Goal: Task Accomplishment & Management: Complete application form

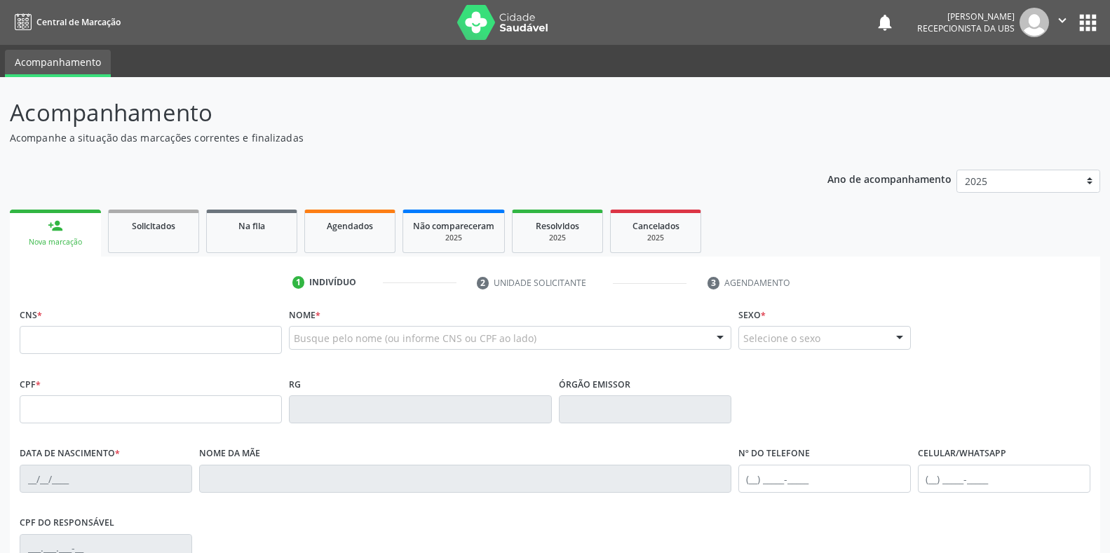
click at [22, 334] on input "text" at bounding box center [151, 340] width 262 height 28
click at [26, 332] on input "text" at bounding box center [151, 340] width 262 height 28
type input "704 6086 0271 4523"
type input "134.890.164-08"
type input "[DATE]"
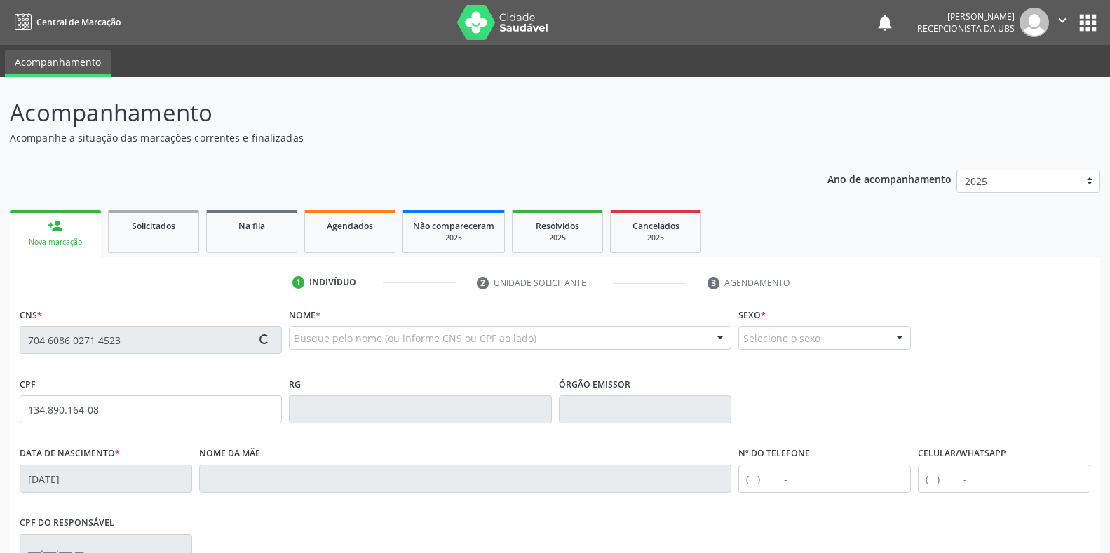
type input "[PERSON_NAME]"
type input "[PHONE_NUMBER]"
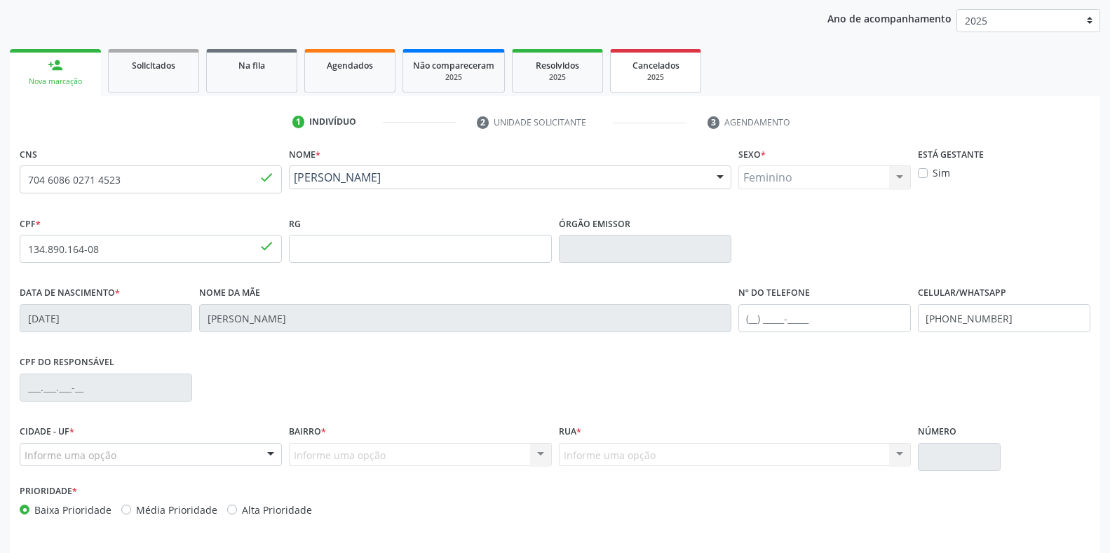
scroll to position [207, 0]
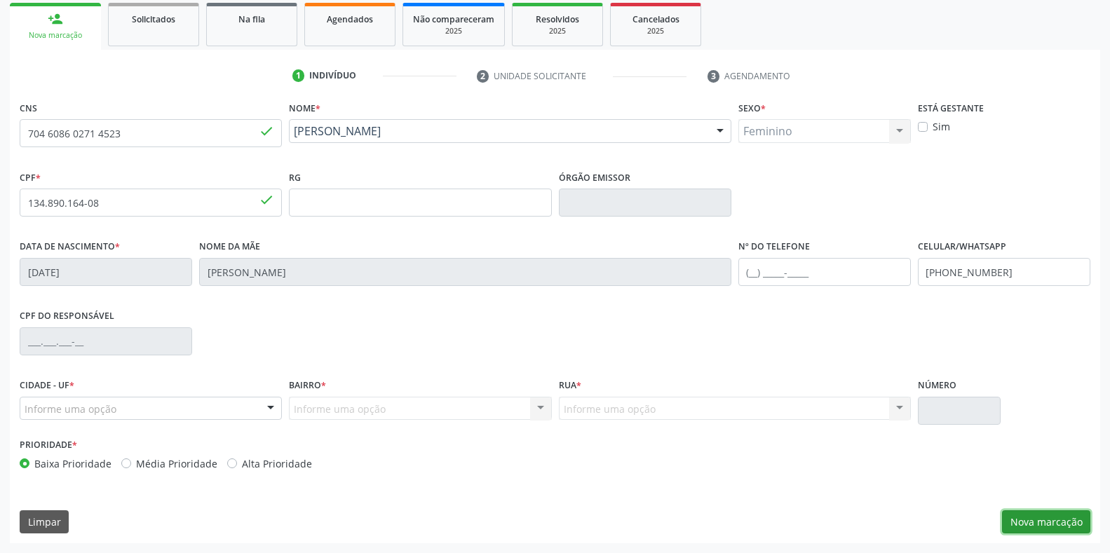
click at [1035, 520] on button "Nova marcação" at bounding box center [1046, 522] width 88 height 24
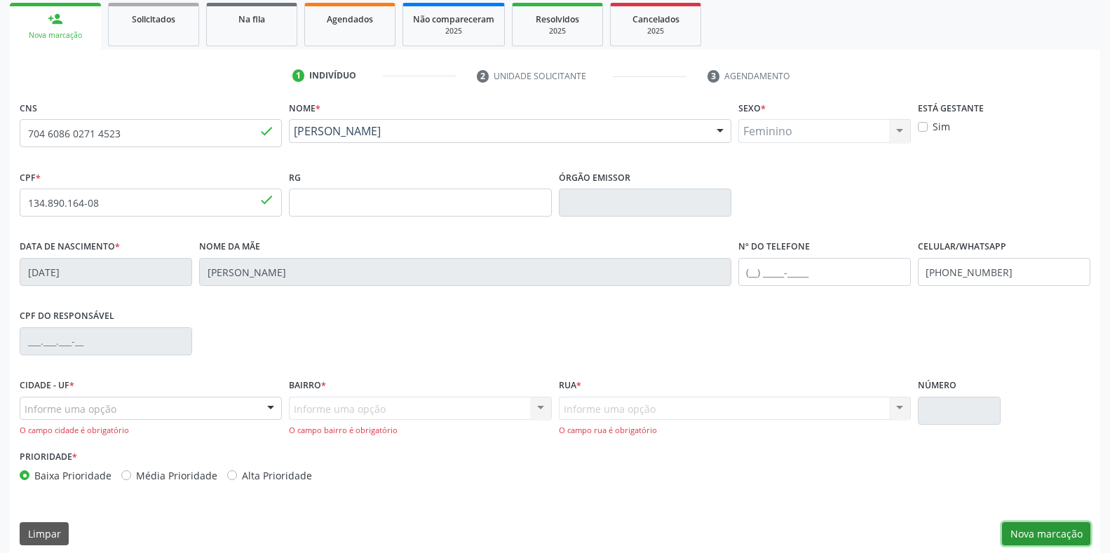
click at [1038, 540] on button "Nova marcação" at bounding box center [1046, 534] width 88 height 24
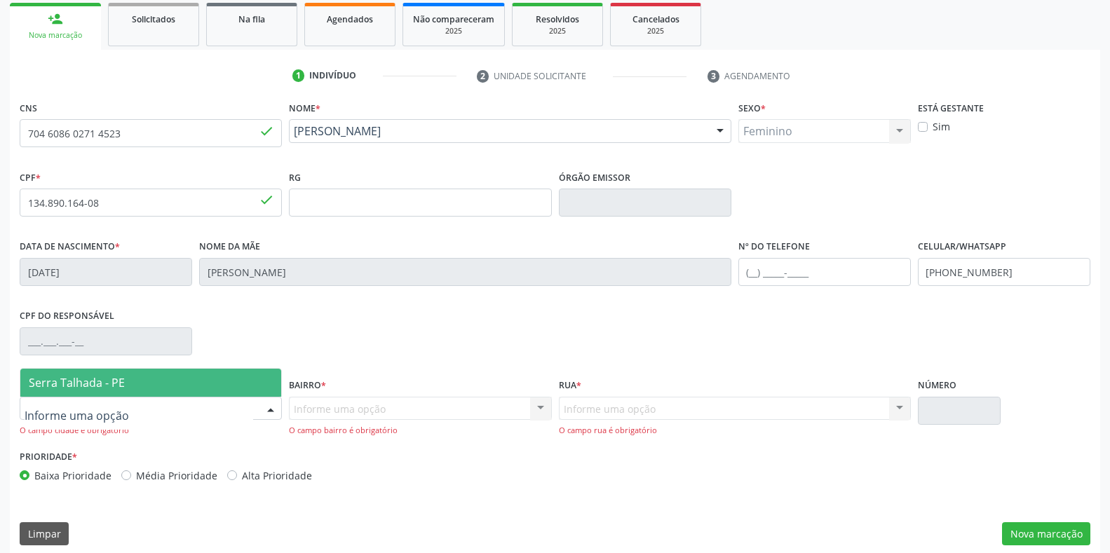
click at [272, 408] on div at bounding box center [270, 409] width 21 height 24
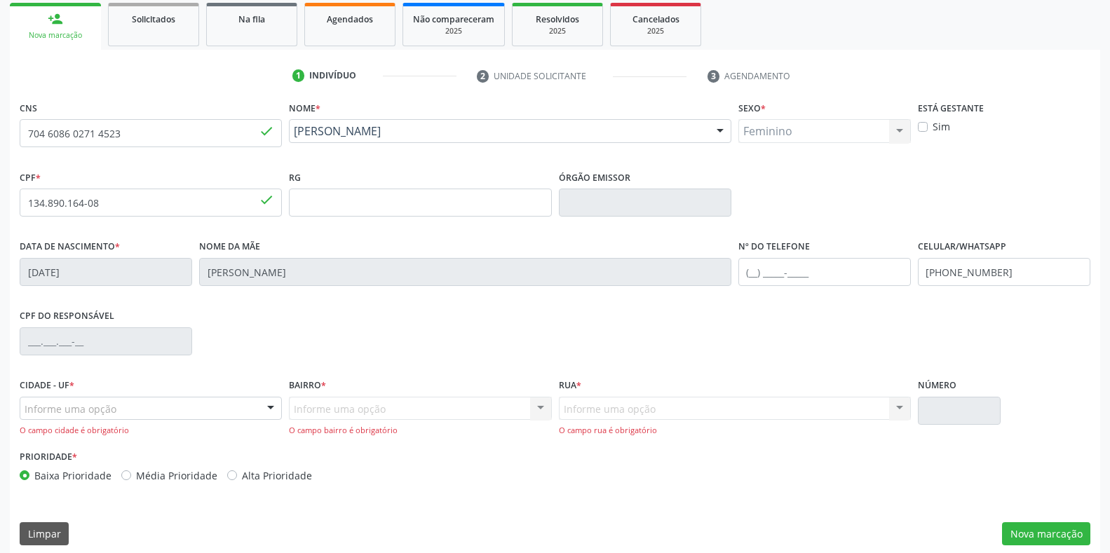
click at [932, 125] on label "Sim" at bounding box center [941, 126] width 18 height 15
click at [923, 125] on input "Sim" at bounding box center [923, 125] width 10 height 13
click at [743, 131] on div "Feminino Masculino Feminino Nenhum resultado encontrado para: " " Não há nenhum…" at bounding box center [824, 131] width 172 height 24
click at [754, 110] on label "Sexo *" at bounding box center [751, 108] width 27 height 22
click at [749, 132] on div "Feminino Masculino Feminino Nenhum resultado encontrado para: " " Não há nenhum…" at bounding box center [824, 131] width 172 height 24
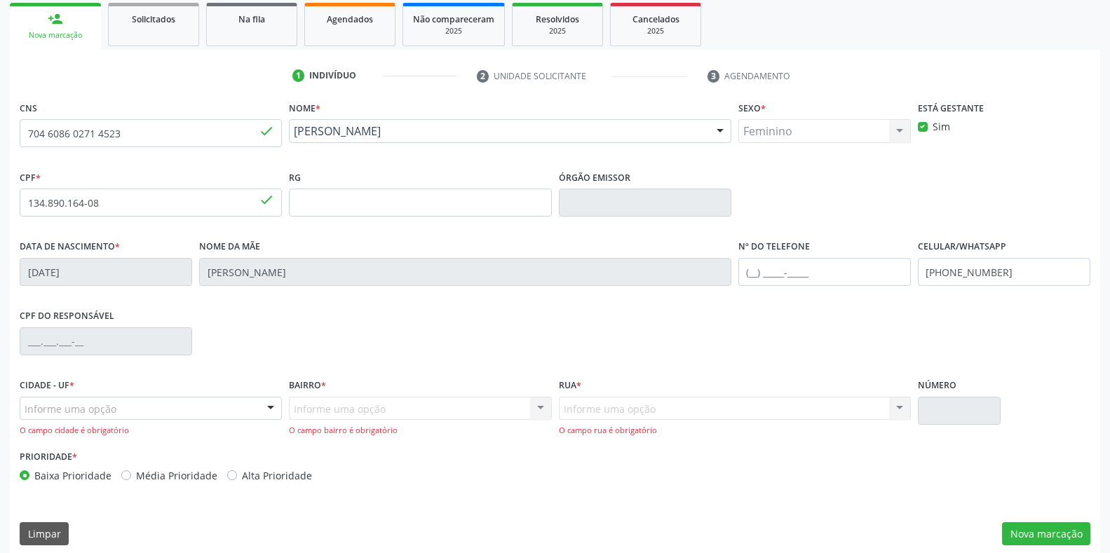
click at [748, 111] on label "Sexo *" at bounding box center [751, 108] width 27 height 22
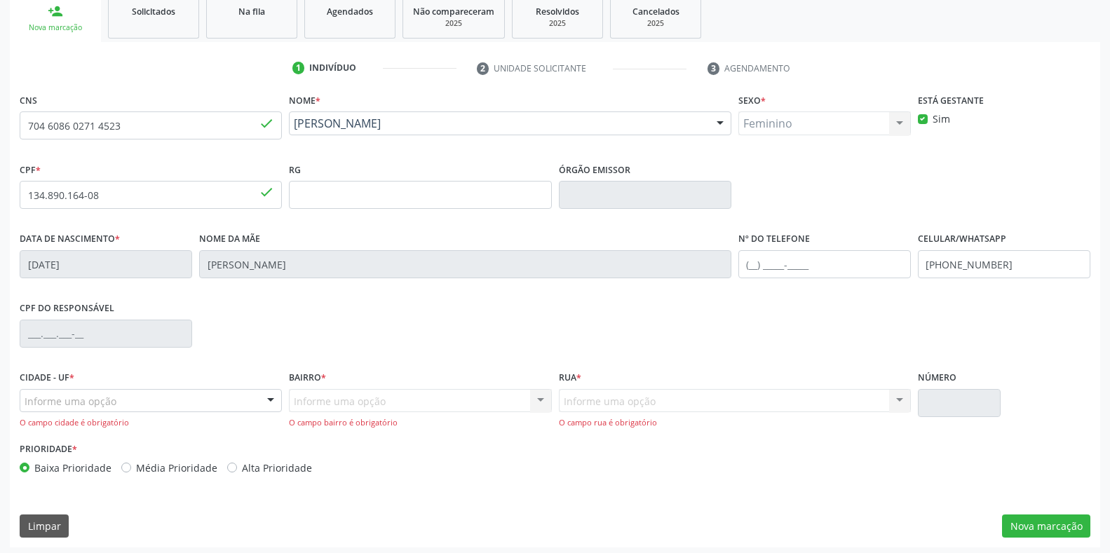
scroll to position [219, 0]
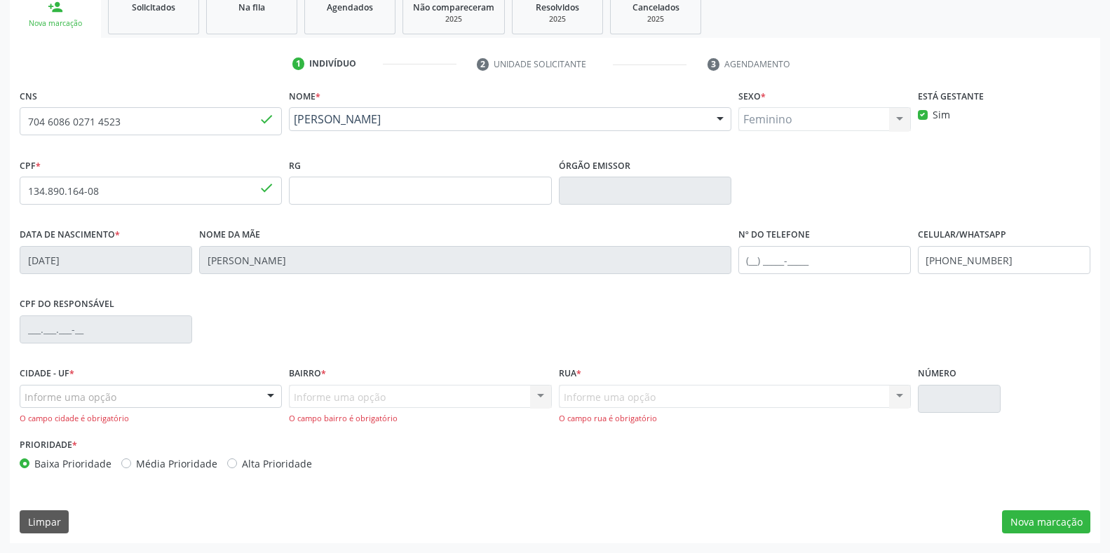
drag, startPoint x: 512, startPoint y: 381, endPoint x: 163, endPoint y: 503, distance: 369.8
drag, startPoint x: 163, startPoint y: 503, endPoint x: 736, endPoint y: 342, distance: 595.5
click at [736, 342] on div "CPF do responsável" at bounding box center [554, 328] width 1077 height 69
click at [29, 333] on input "text" at bounding box center [106, 329] width 172 height 28
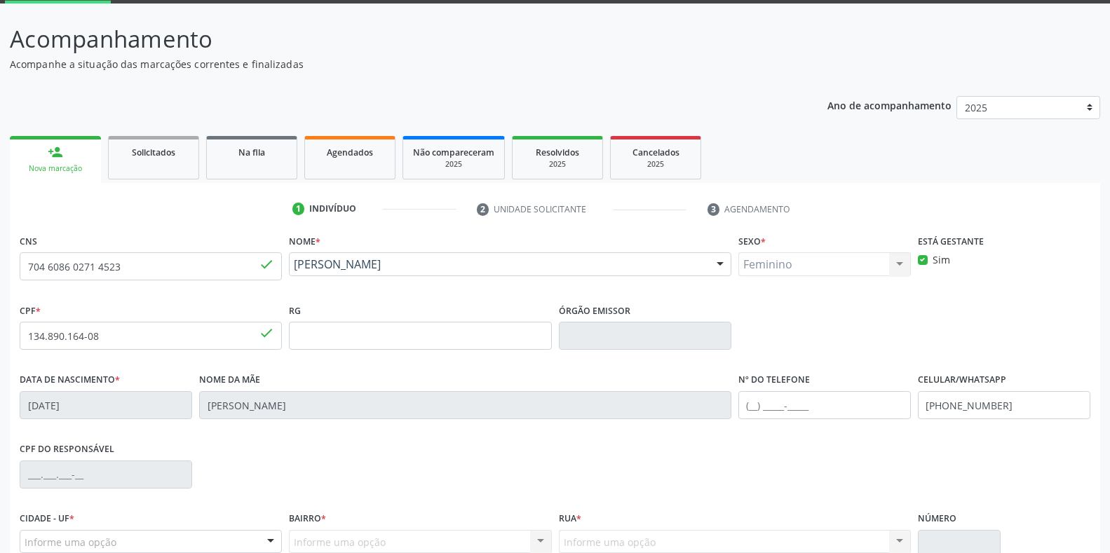
scroll to position [117, 0]
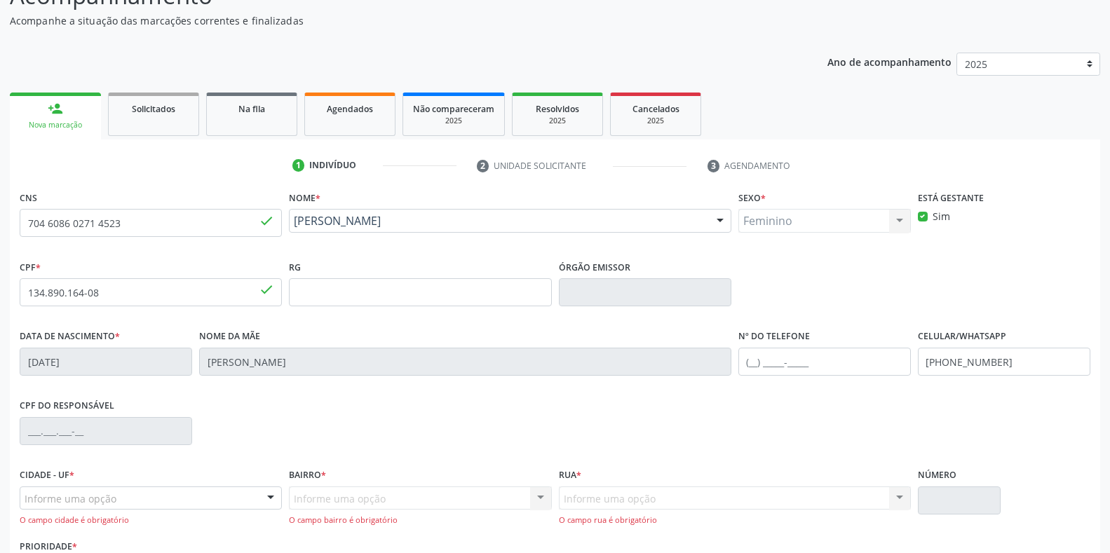
click at [749, 222] on div "Feminino Masculino Feminino Nenhum resultado encontrado para: " " Não há nenhum…" at bounding box center [824, 221] width 172 height 24
click at [899, 221] on div "Feminino Masculino Feminino Nenhum resultado encontrado para: " " Não há nenhum…" at bounding box center [824, 221] width 172 height 24
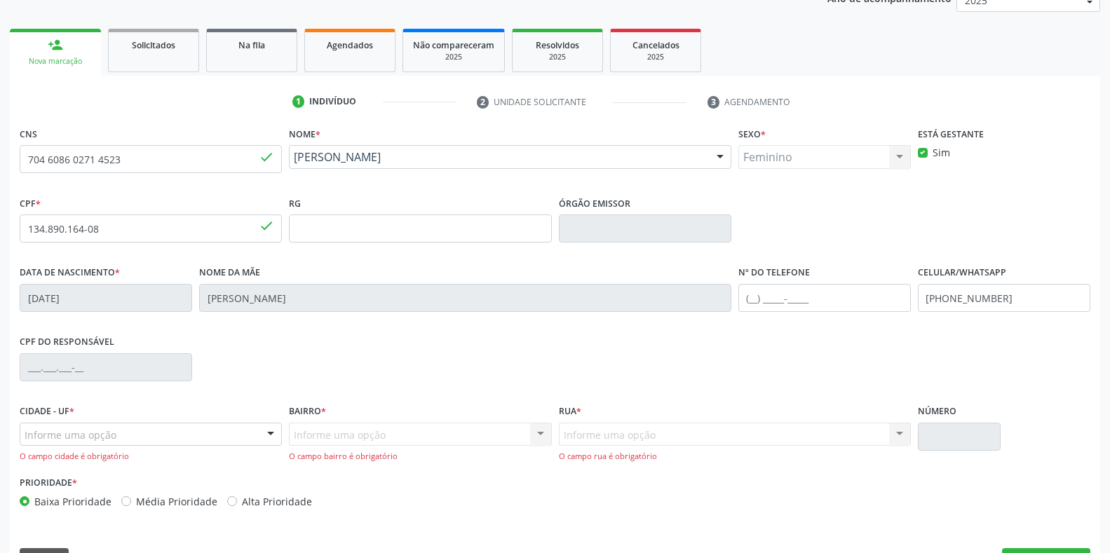
scroll to position [219, 0]
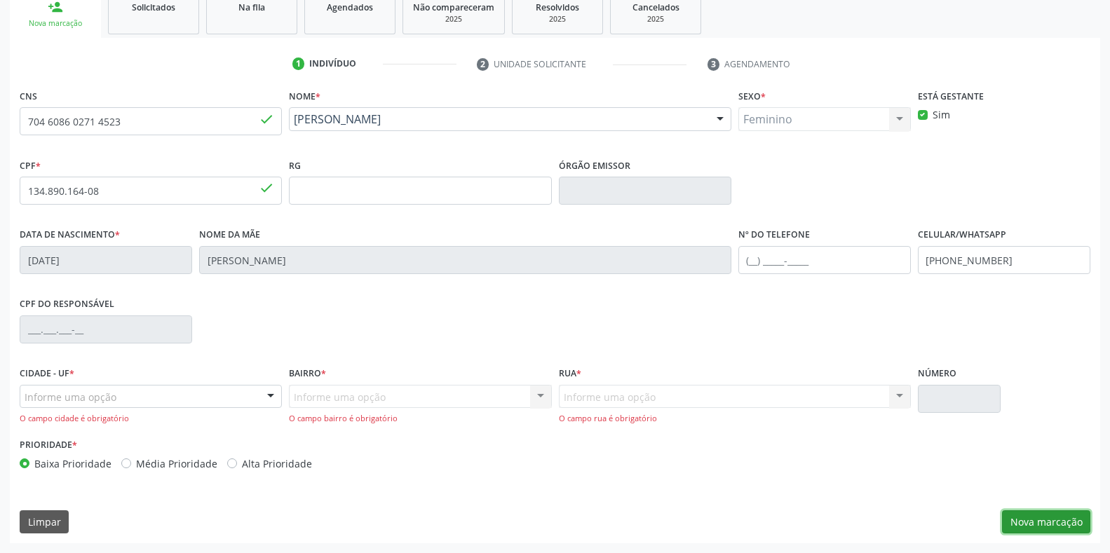
click at [1031, 520] on button "Nova marcação" at bounding box center [1046, 522] width 88 height 24
click at [932, 116] on label "Sim" at bounding box center [941, 114] width 18 height 15
click at [925, 116] on input "Sim" at bounding box center [923, 113] width 10 height 13
checkbox input "false"
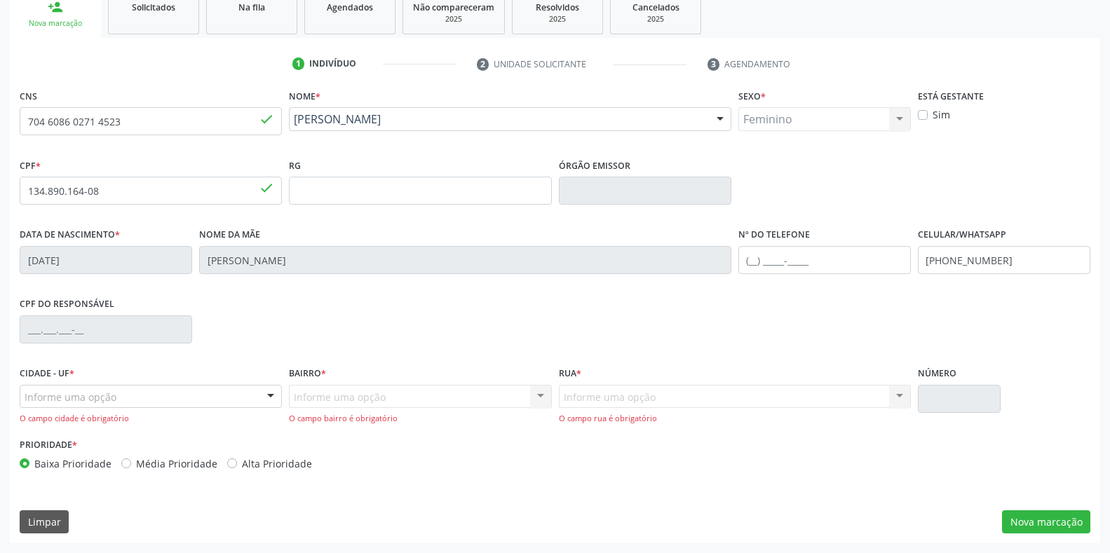
click at [755, 116] on div "Feminino Masculino Feminino Nenhum resultado encontrado para: " " Não há nenhum…" at bounding box center [824, 119] width 172 height 24
click at [900, 119] on div "Feminino Masculino Feminino Nenhum resultado encontrado para: " " Não há nenhum…" at bounding box center [824, 119] width 172 height 24
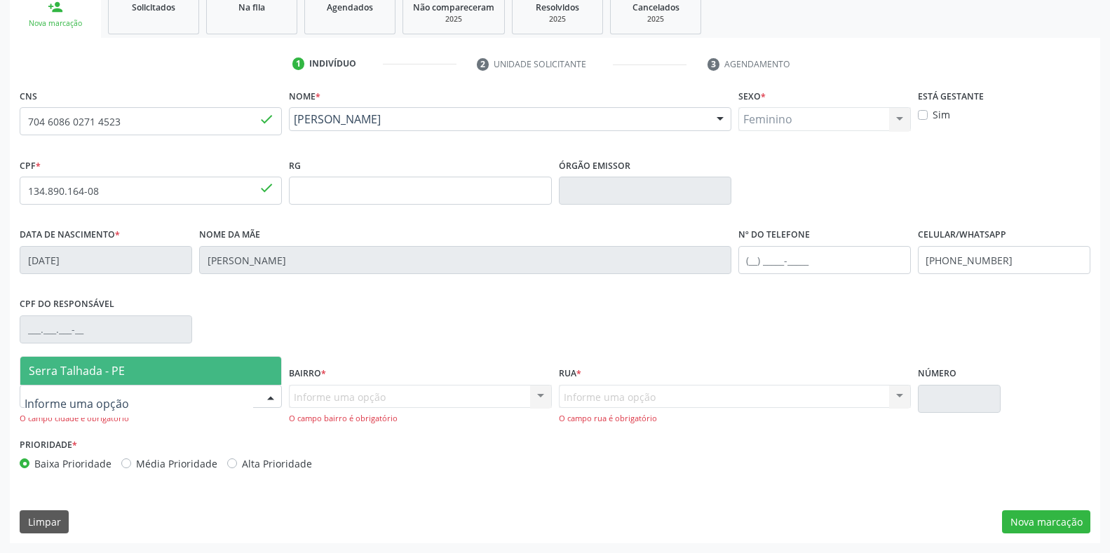
click at [67, 375] on span "Serra Talhada - PE" at bounding box center [77, 370] width 96 height 15
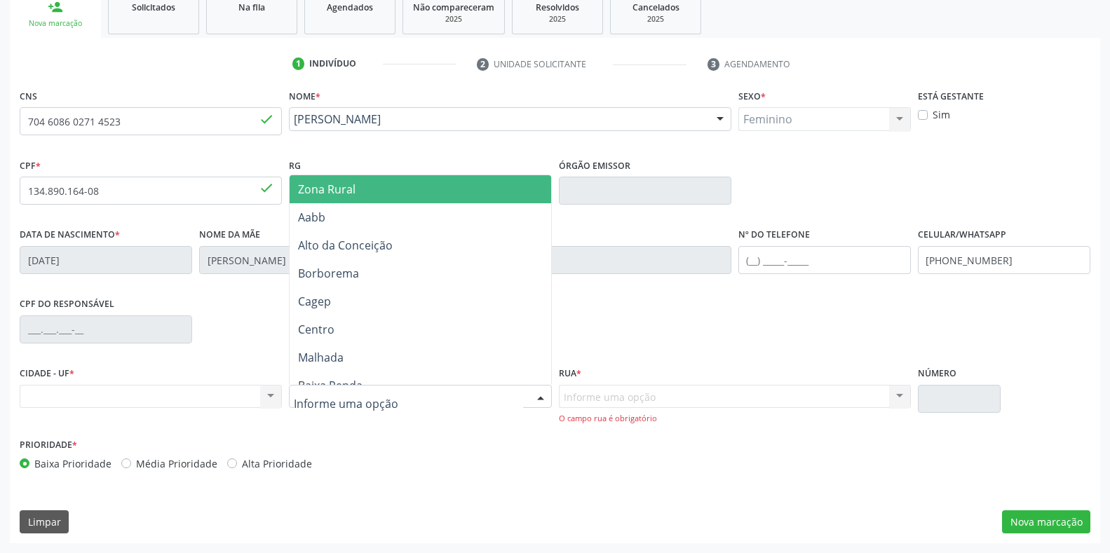
click at [299, 393] on input "text" at bounding box center [408, 404] width 229 height 28
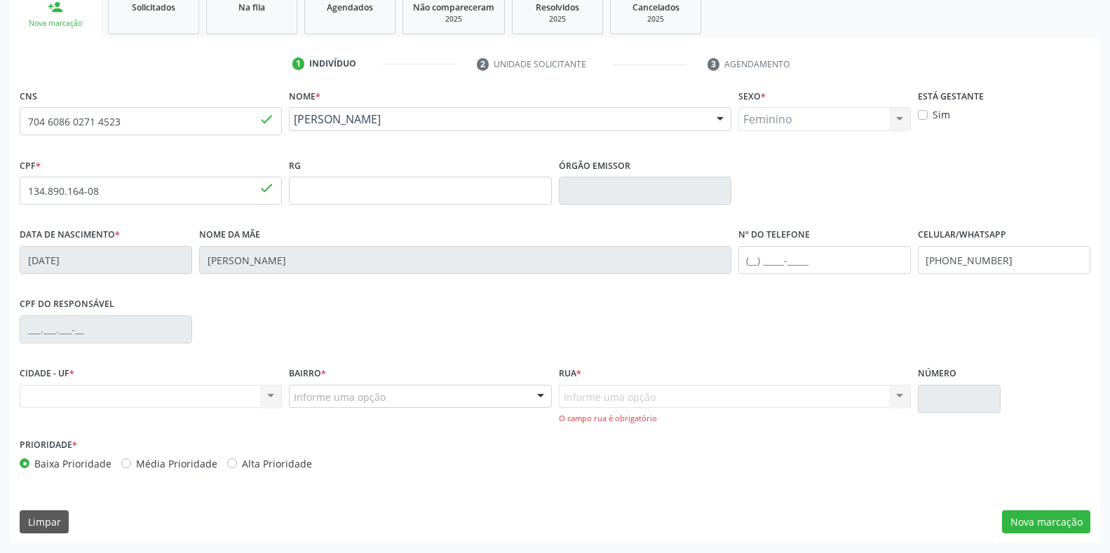
drag, startPoint x: 299, startPoint y: 393, endPoint x: 257, endPoint y: 365, distance: 50.9
click at [257, 365] on div "CIDADE - UF * Nenhum resultado encontrado para: " " Não há nenhuma opção para s…" at bounding box center [151, 385] width 262 height 45
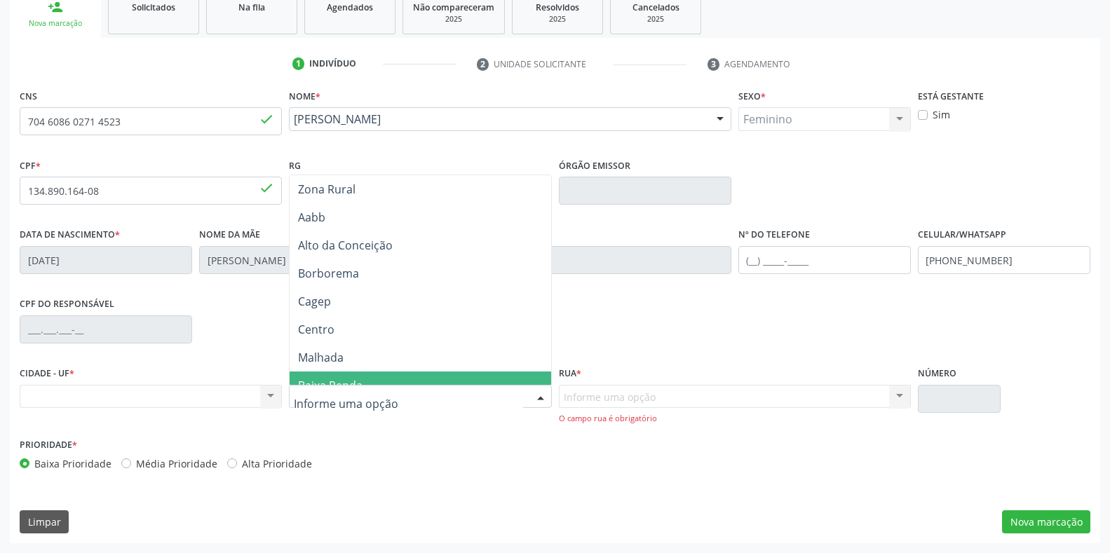
drag, startPoint x: 414, startPoint y: 395, endPoint x: 733, endPoint y: 362, distance: 320.7
click at [733, 362] on div "CPF do responsável" at bounding box center [554, 328] width 1077 height 69
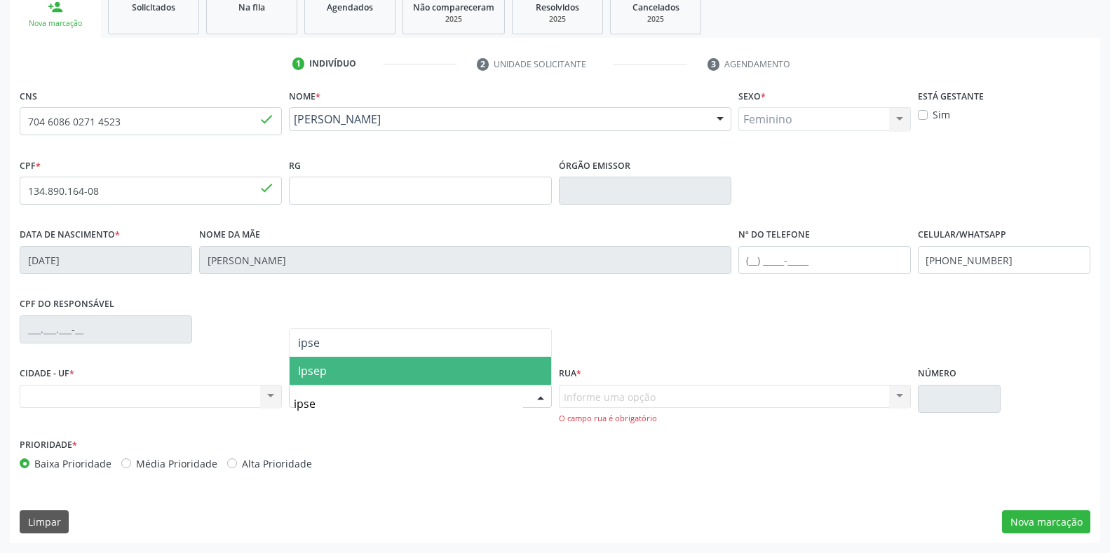
type input "ipsep"
click at [304, 411] on input "ipsep" at bounding box center [408, 404] width 229 height 28
click at [330, 372] on span "Ipsep" at bounding box center [420, 371] width 261 height 28
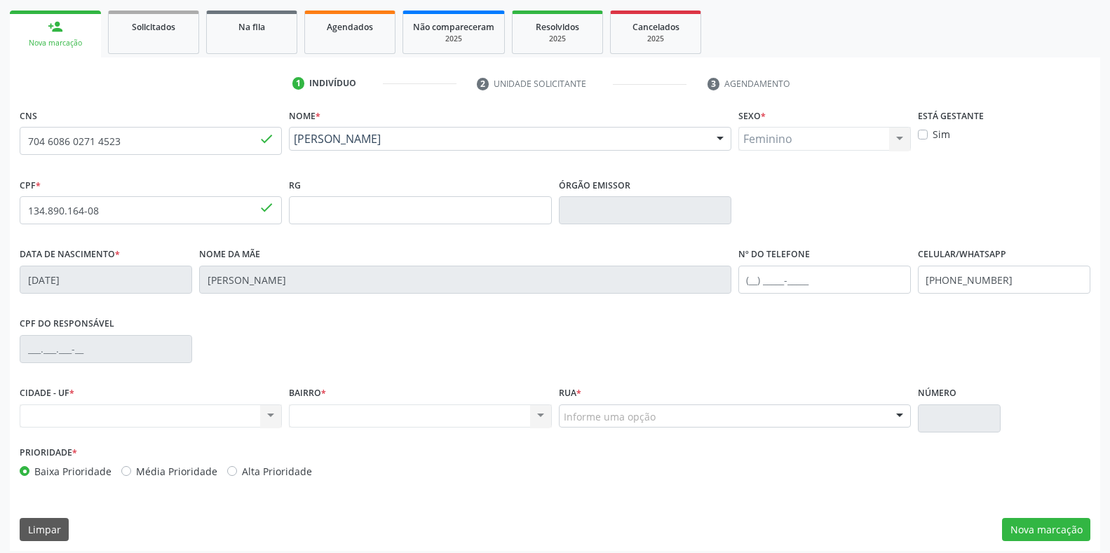
scroll to position [207, 0]
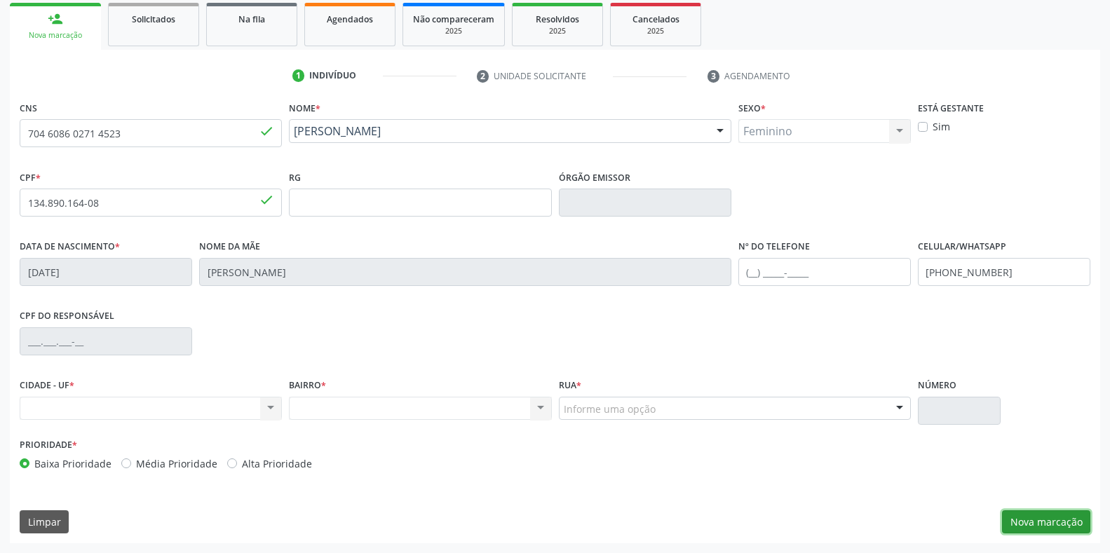
click at [1019, 527] on button "Nova marcação" at bounding box center [1046, 522] width 88 height 24
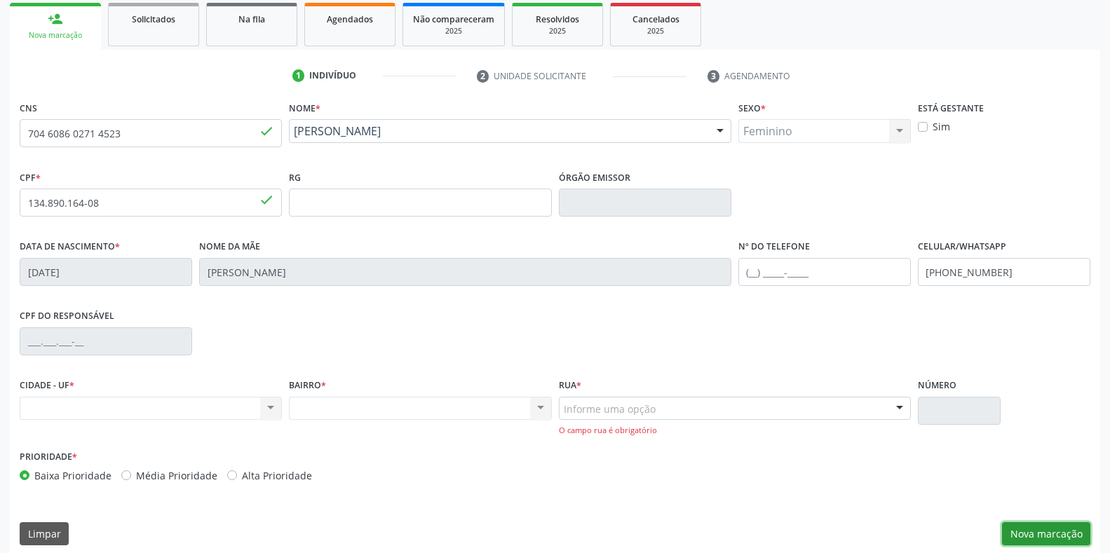
click at [1019, 526] on button "Nova marcação" at bounding box center [1046, 534] width 88 height 24
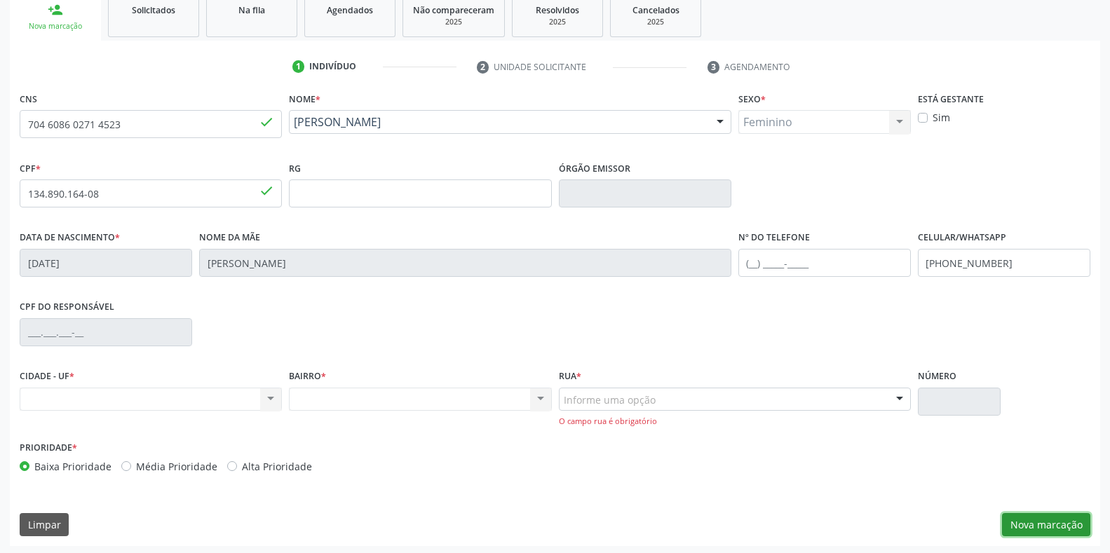
scroll to position [219, 0]
click at [1026, 522] on button "Nova marcação" at bounding box center [1046, 522] width 88 height 24
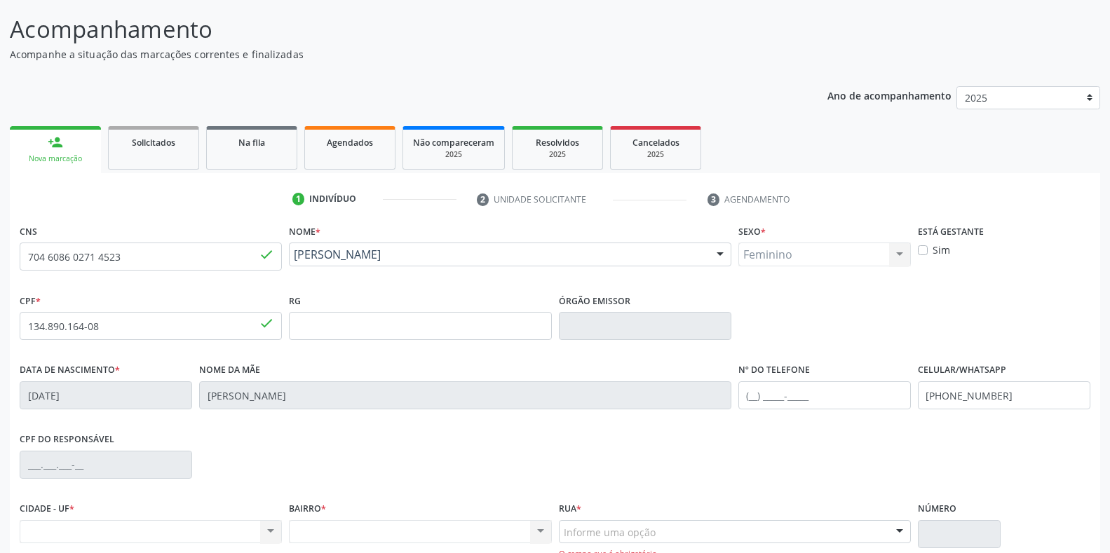
scroll to position [117, 0]
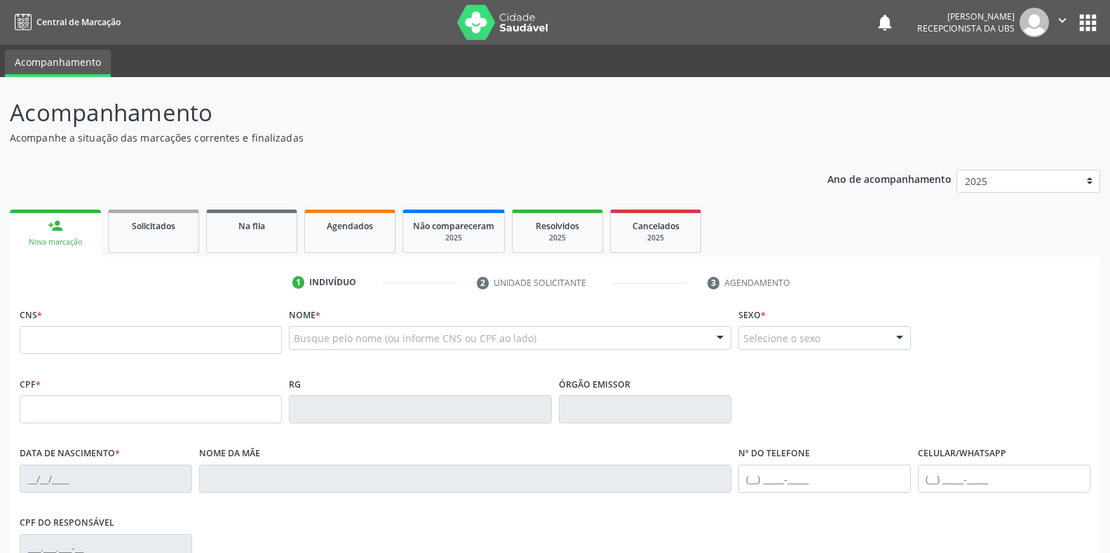
click at [33, 339] on input "text" at bounding box center [151, 340] width 262 height 28
click at [56, 245] on div "Nova marcação" at bounding box center [56, 242] width 72 height 11
click at [57, 245] on div "Nova marcação" at bounding box center [56, 242] width 72 height 11
click at [27, 334] on input "text" at bounding box center [151, 340] width 262 height 28
type input "704 6086 0271 4523"
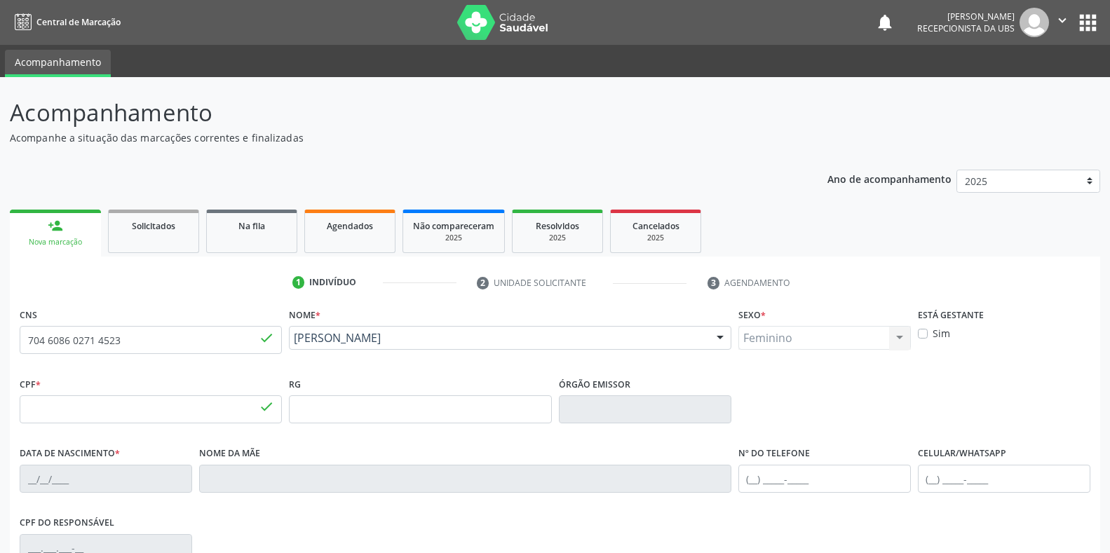
type input "134.890.164-08"
type input "[DATE]"
type input "[PERSON_NAME]"
type input "[PHONE_NUMBER]"
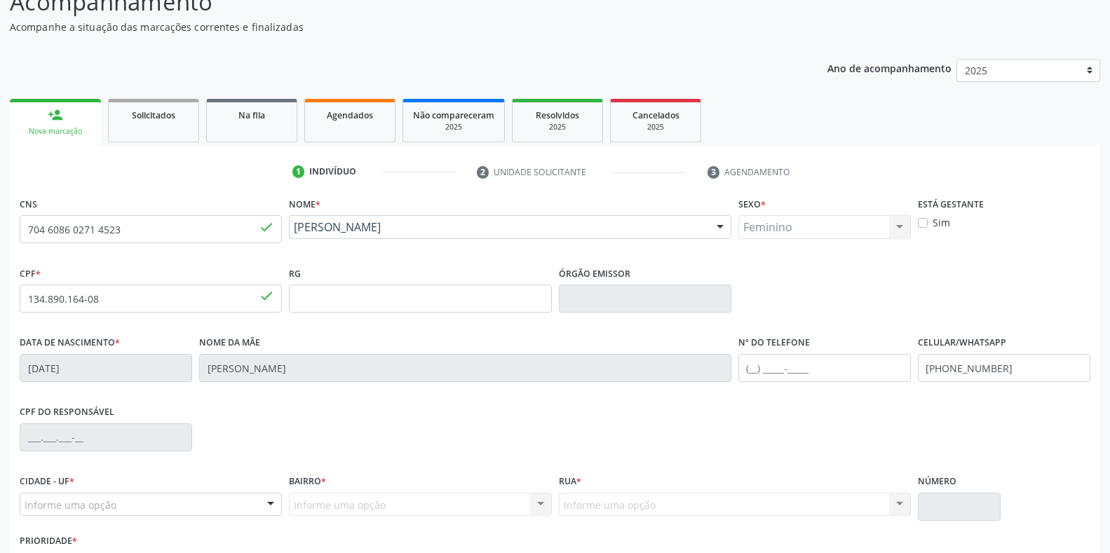
scroll to position [207, 0]
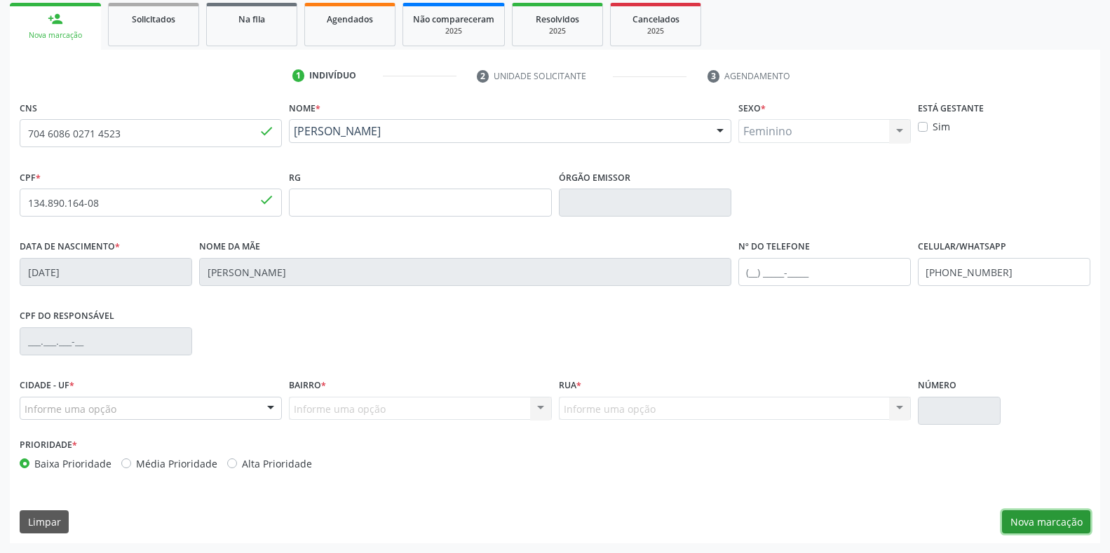
click at [1026, 526] on button "Nova marcação" at bounding box center [1046, 522] width 88 height 24
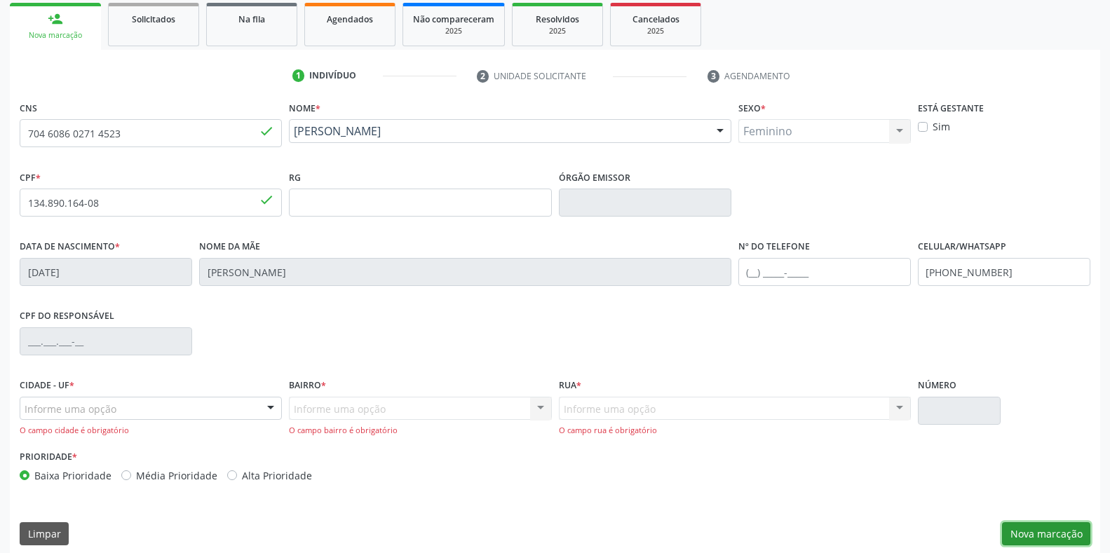
click at [1019, 534] on button "Nova marcação" at bounding box center [1046, 534] width 88 height 24
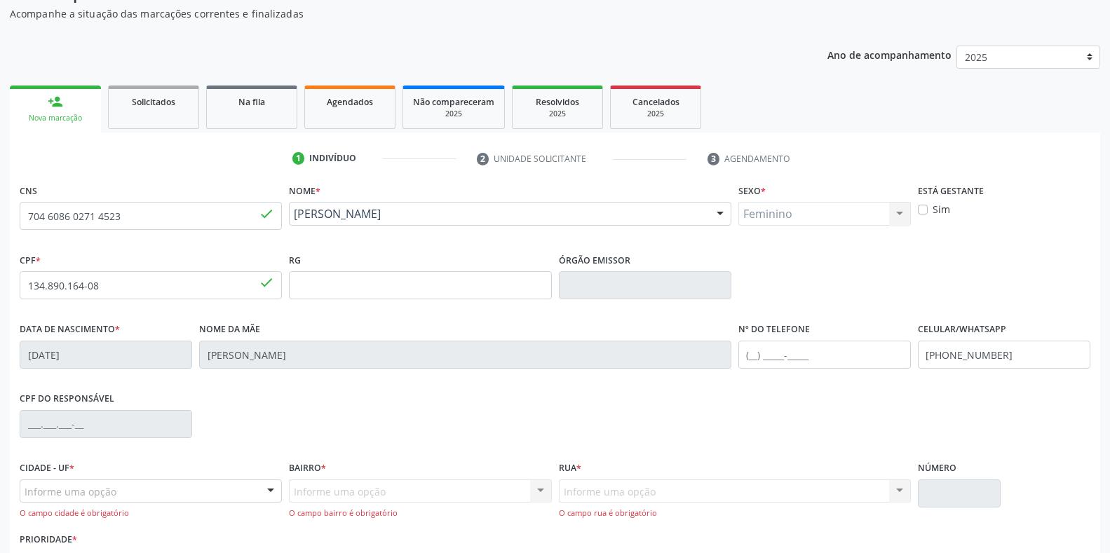
scroll to position [90, 0]
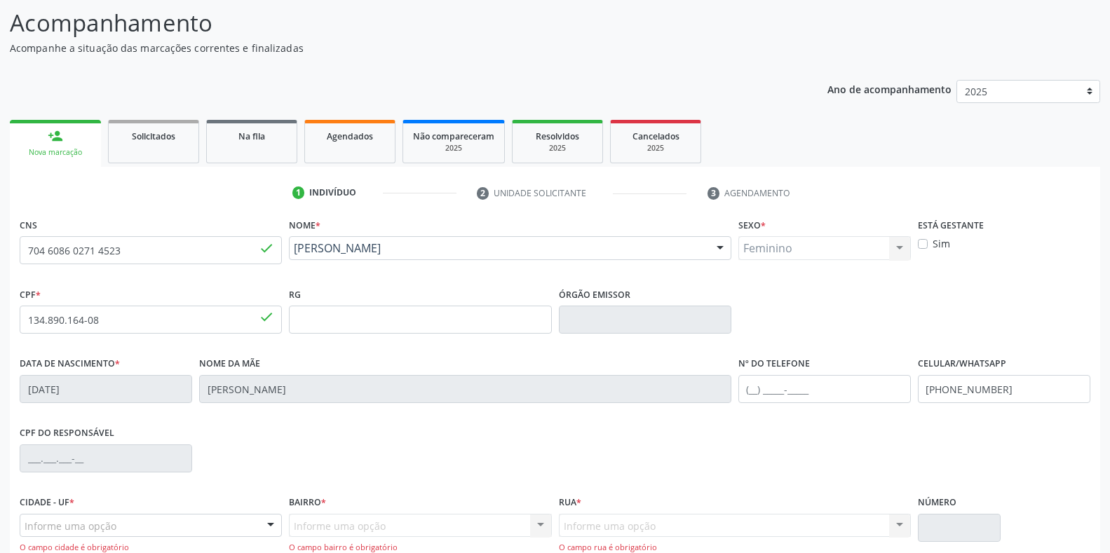
click at [750, 245] on div "Feminino Masculino Feminino Nenhum resultado encontrado para: " " Não há nenhum…" at bounding box center [824, 248] width 172 height 24
click at [750, 243] on div "Feminino Masculino Feminino Nenhum resultado encontrado para: " " Não há nenhum…" at bounding box center [824, 248] width 172 height 24
click at [908, 238] on div "Feminino Masculino Feminino Nenhum resultado encontrado para: " " Não há nenhum…" at bounding box center [824, 248] width 172 height 24
click at [903, 245] on div "Feminino Masculino Feminino Nenhum resultado encontrado para: " " Não há nenhum…" at bounding box center [824, 248] width 172 height 24
click at [897, 249] on div "Feminino Masculino Feminino Nenhum resultado encontrado para: " " Não há nenhum…" at bounding box center [824, 248] width 172 height 24
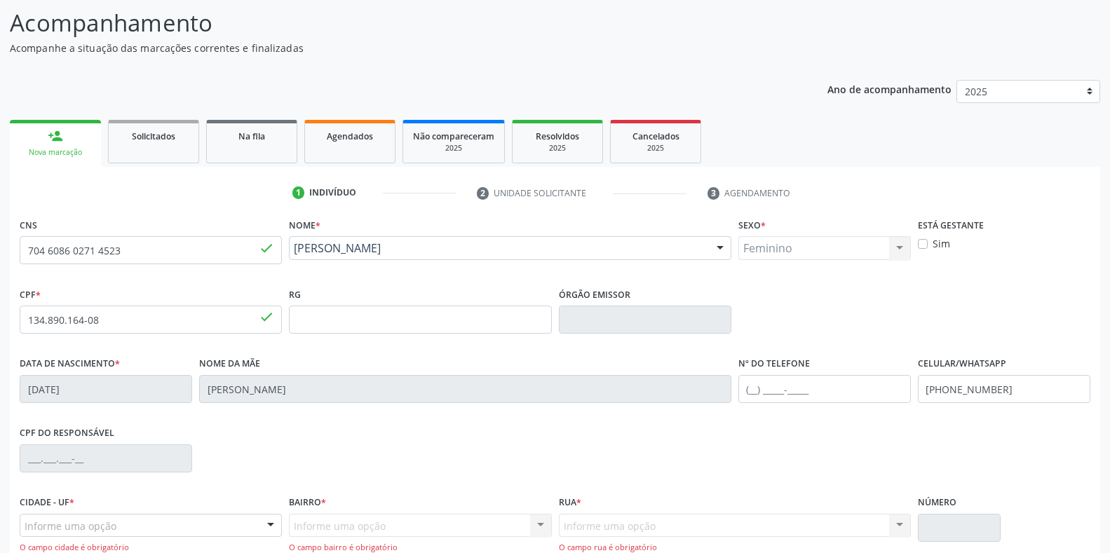
click at [897, 249] on div "Feminino Masculino Feminino Nenhum resultado encontrado para: " " Não há nenhum…" at bounding box center [824, 248] width 172 height 24
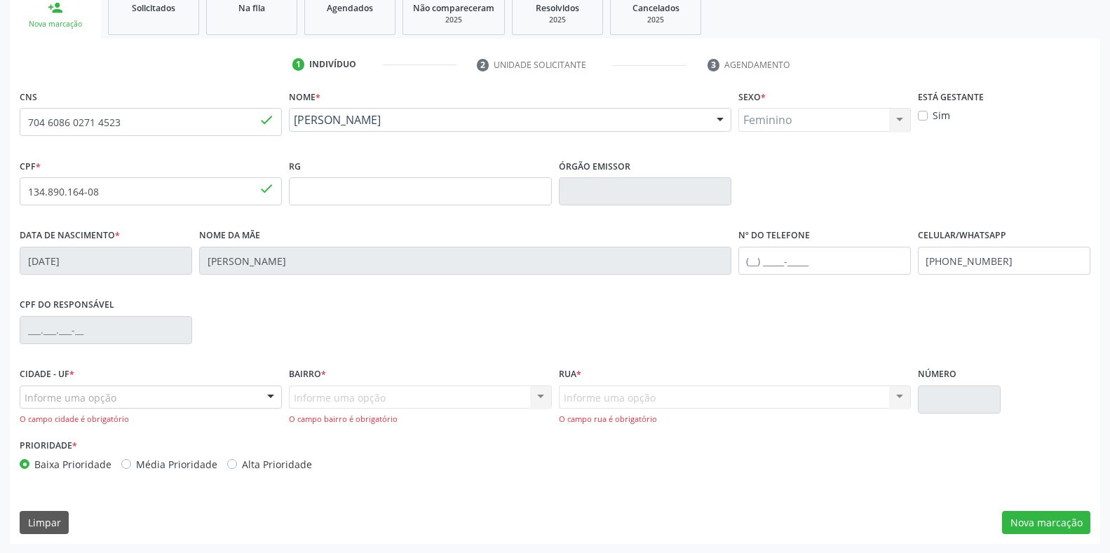
scroll to position [219, 0]
click at [1024, 525] on button "Nova marcação" at bounding box center [1046, 522] width 88 height 24
click at [1024, 517] on button "Nova marcação" at bounding box center [1046, 522] width 88 height 24
click at [1021, 513] on button "Nova marcação" at bounding box center [1046, 522] width 88 height 24
click at [1009, 521] on button "Nova marcação" at bounding box center [1046, 522] width 88 height 24
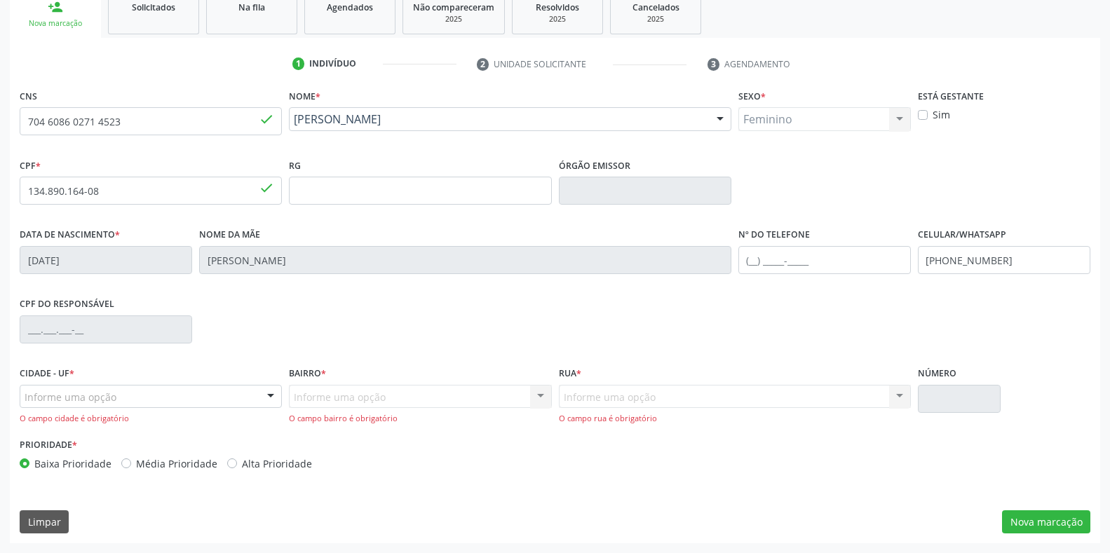
click at [744, 116] on div "Feminino Masculino Feminino Nenhum resultado encontrado para: " " Não há nenhum…" at bounding box center [824, 119] width 172 height 24
click at [763, 115] on div "Feminino Masculino Feminino Nenhum resultado encontrado para: " " Não há nenhum…" at bounding box center [824, 119] width 172 height 24
click at [763, 95] on span "*" at bounding box center [763, 96] width 5 height 12
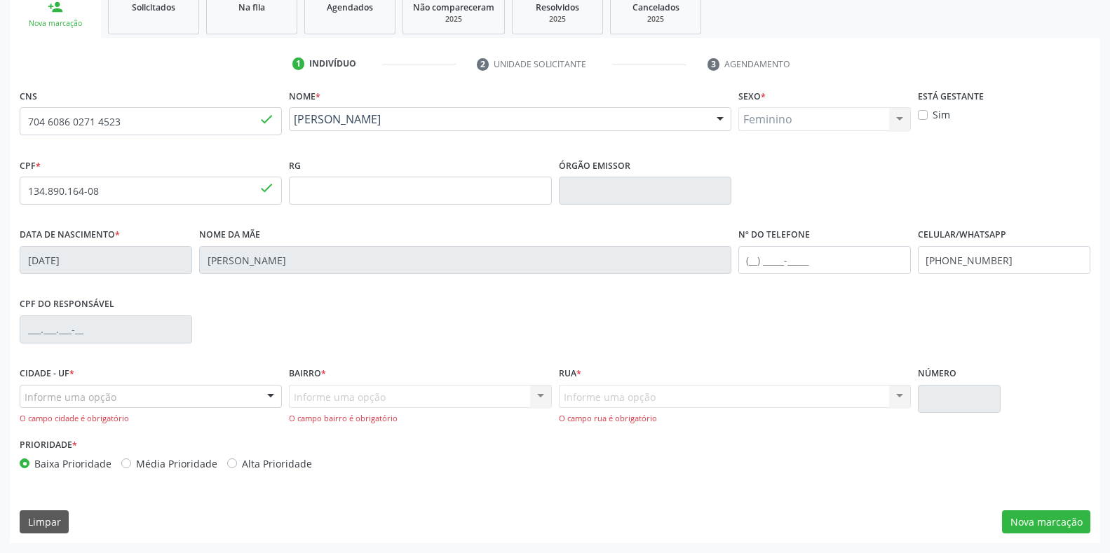
click at [763, 95] on span "*" at bounding box center [763, 96] width 5 height 12
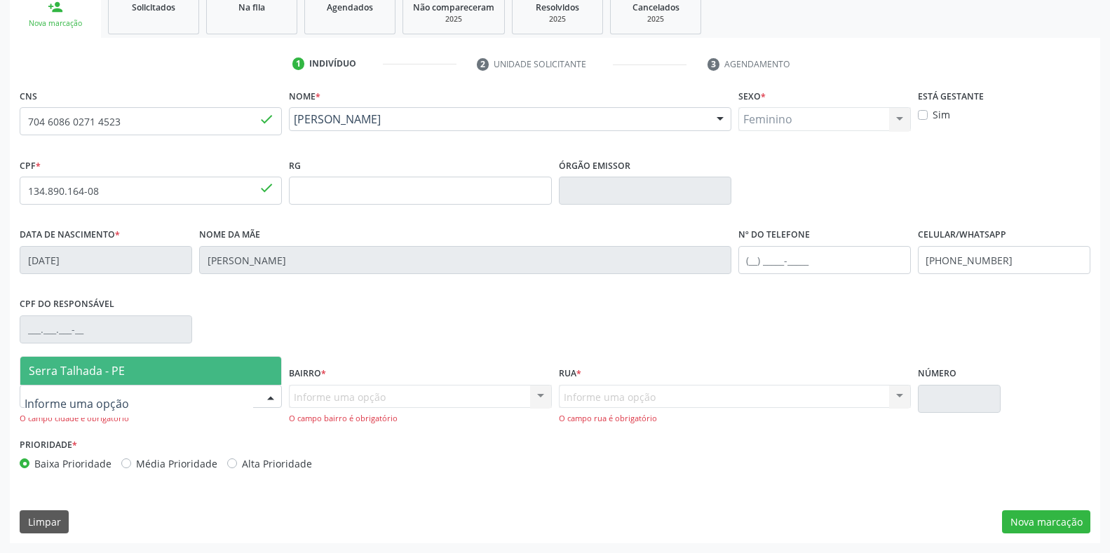
click at [62, 367] on span "Serra Talhada - PE" at bounding box center [77, 370] width 96 height 15
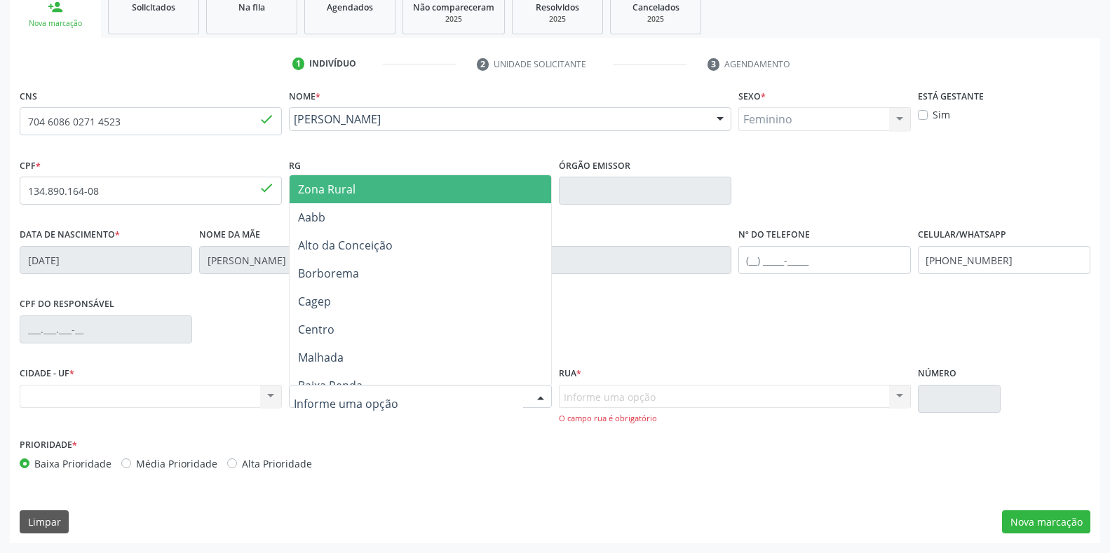
click at [300, 386] on div at bounding box center [420, 397] width 262 height 24
type input "ip"
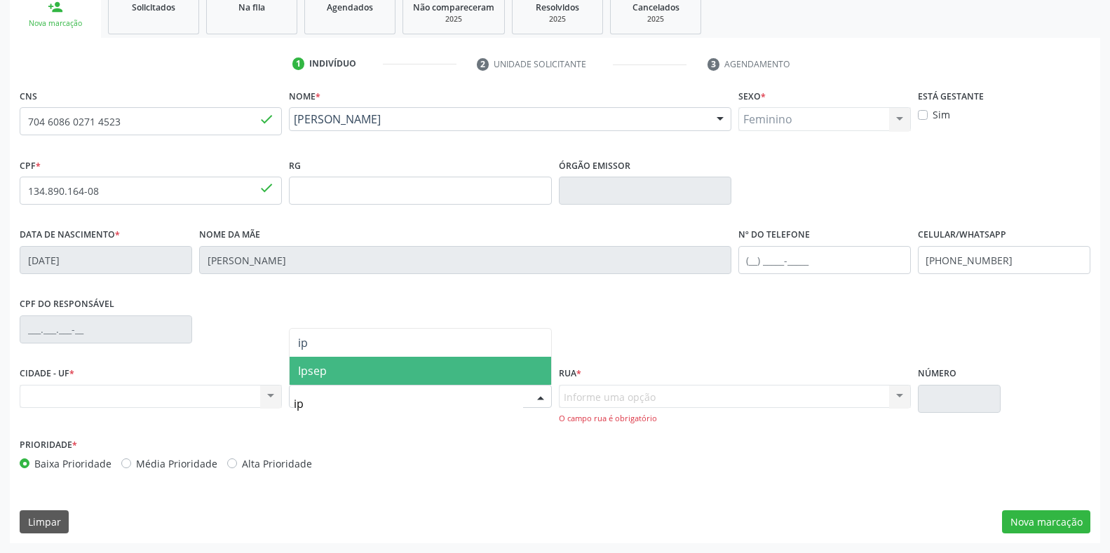
click at [310, 372] on span "Ipsep" at bounding box center [312, 370] width 29 height 15
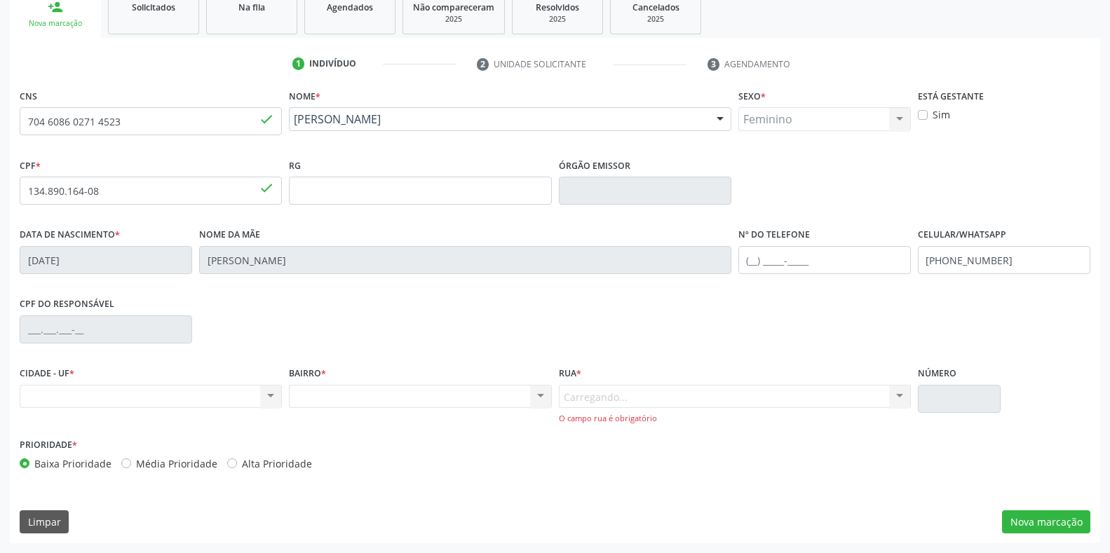
click at [310, 372] on label "BAIRRO *" at bounding box center [307, 374] width 37 height 22
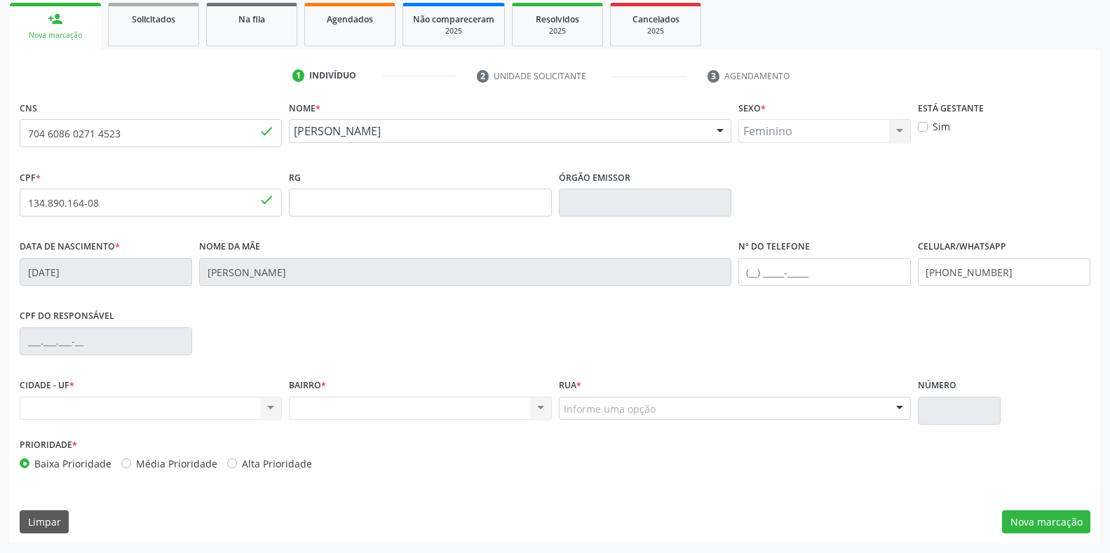
scroll to position [207, 0]
click at [324, 385] on span "*" at bounding box center [323, 385] width 5 height 12
click at [324, 381] on span "*" at bounding box center [323, 385] width 5 height 12
